Goal: Understand process/instructions: Learn how to perform a task or action

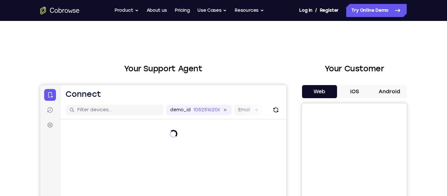
click at [377, 90] on button "Android" at bounding box center [389, 91] width 35 height 13
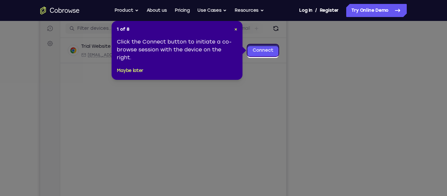
scroll to position [82, 0]
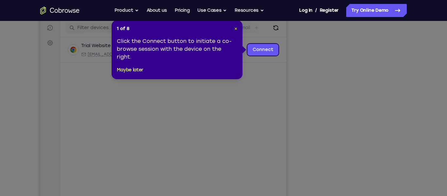
click at [234, 29] on span "×" at bounding box center [235, 29] width 3 height 6
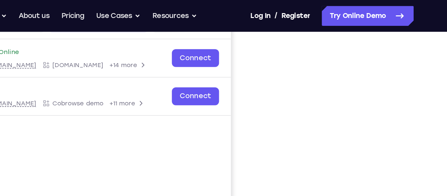
scroll to position [93, 0]
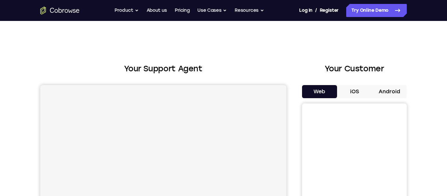
click at [388, 93] on button "Android" at bounding box center [389, 91] width 35 height 13
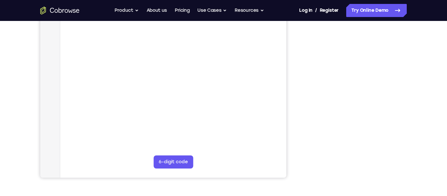
scroll to position [126, 0]
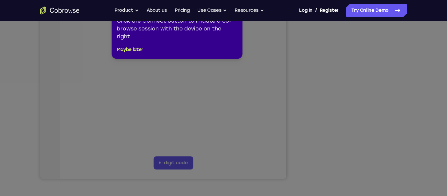
click at [330, 166] on icon at bounding box center [223, 98] width 447 height 196
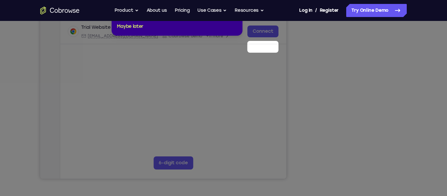
scroll to position [73, 0]
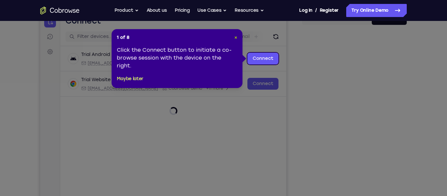
click at [234, 36] on span "×" at bounding box center [235, 38] width 3 height 6
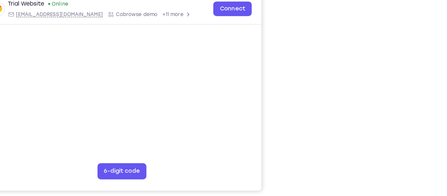
scroll to position [113, 0]
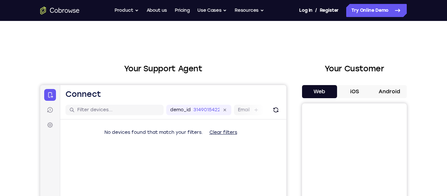
click at [391, 88] on button "Android" at bounding box center [389, 91] width 35 height 13
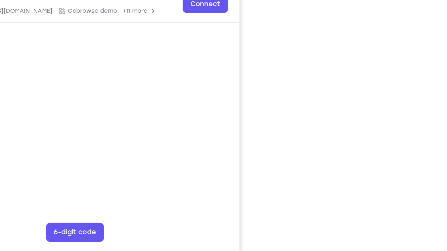
scroll to position [58, 0]
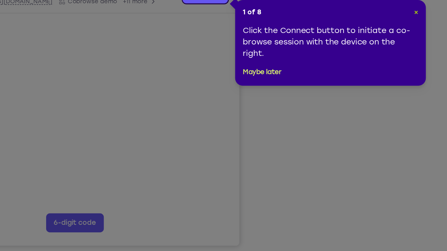
click at [408, 86] on span "×" at bounding box center [407, 86] width 3 height 6
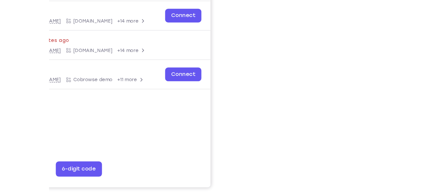
scroll to position [60, 0]
